Goal: Transaction & Acquisition: Download file/media

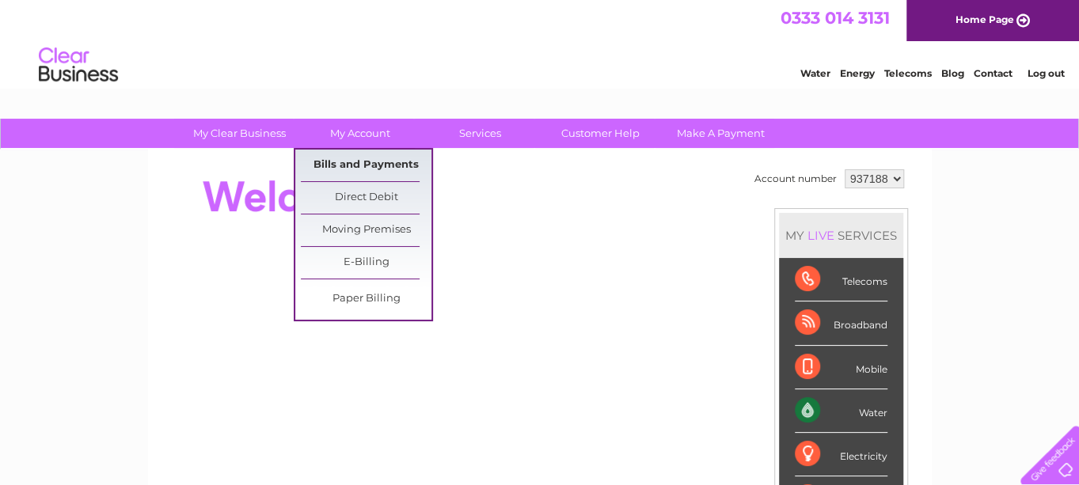
click at [359, 164] on link "Bills and Payments" at bounding box center [366, 166] width 131 height 32
click at [355, 165] on link "Bills and Payments" at bounding box center [366, 166] width 131 height 32
click at [368, 157] on link "Bills and Payments" at bounding box center [366, 166] width 131 height 32
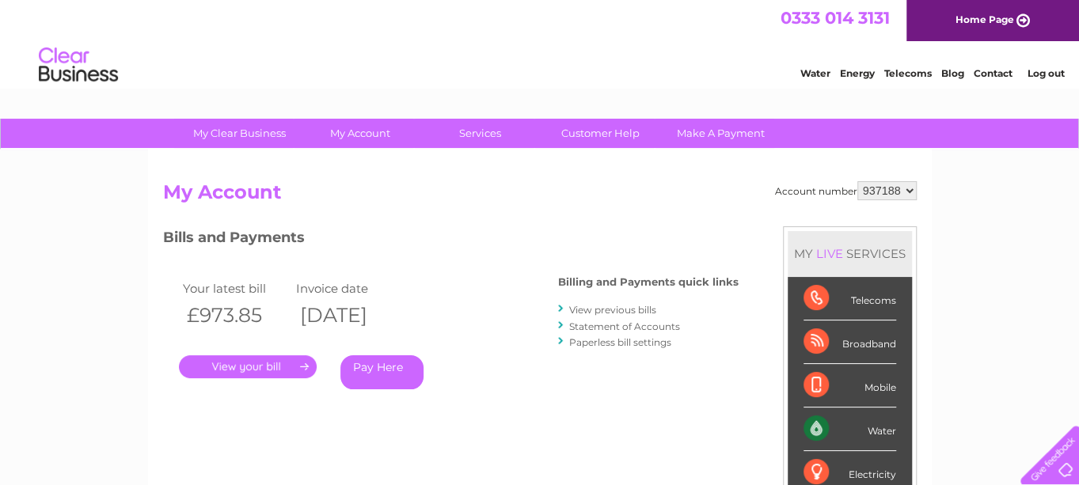
click at [265, 366] on link "." at bounding box center [248, 366] width 138 height 23
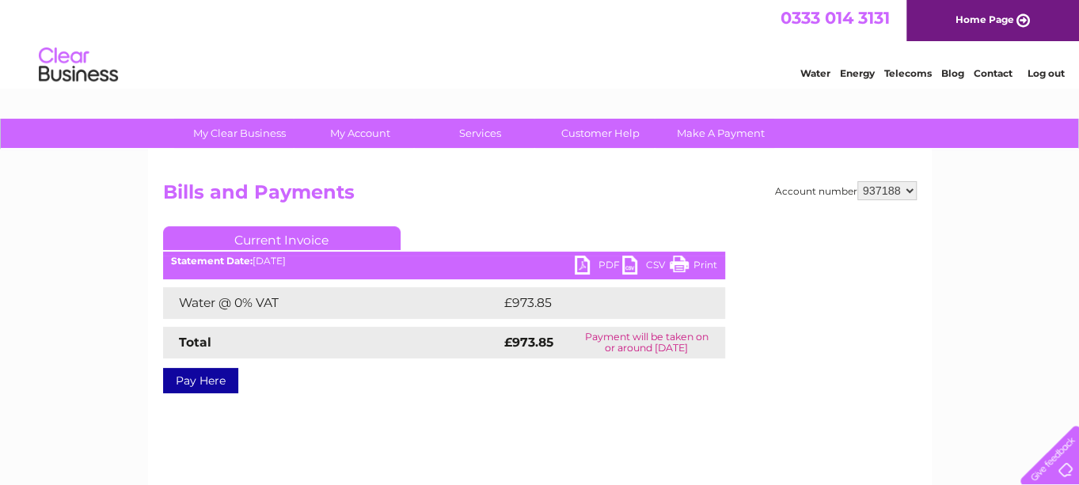
click at [597, 266] on link "PDF" at bounding box center [598, 267] width 47 height 23
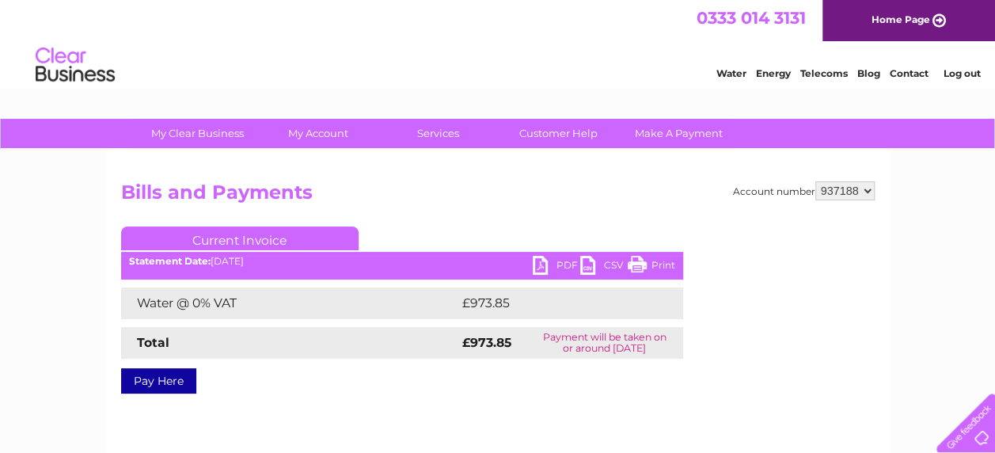
click at [563, 263] on link "PDF" at bounding box center [556, 267] width 47 height 23
